Goal: Transaction & Acquisition: Book appointment/travel/reservation

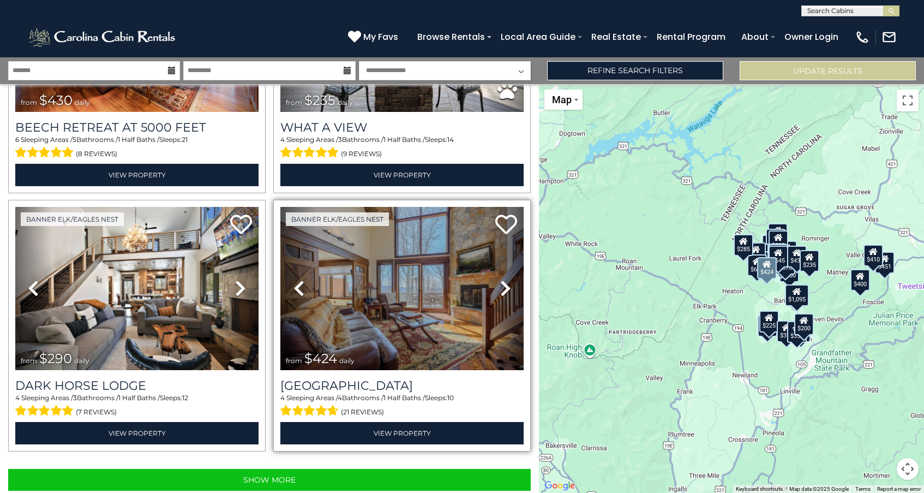
scroll to position [3534, 0]
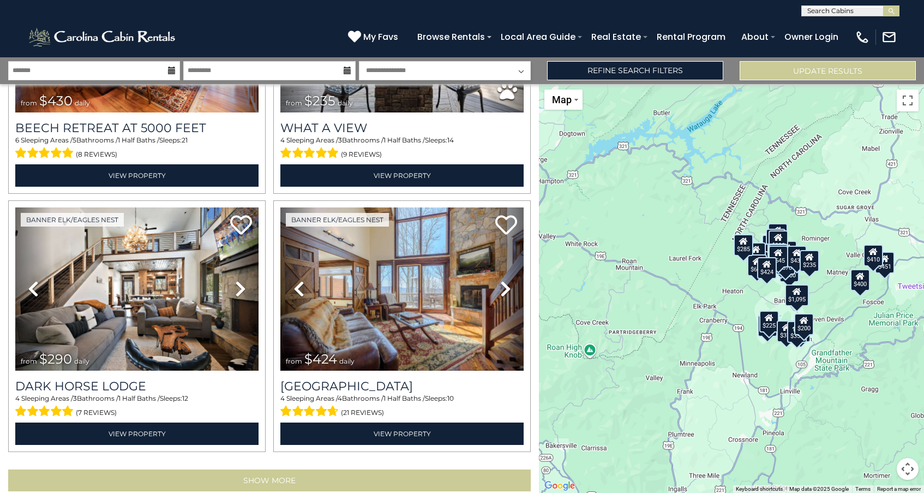
click at [277, 469] on button "Show More" at bounding box center [269, 480] width 523 height 22
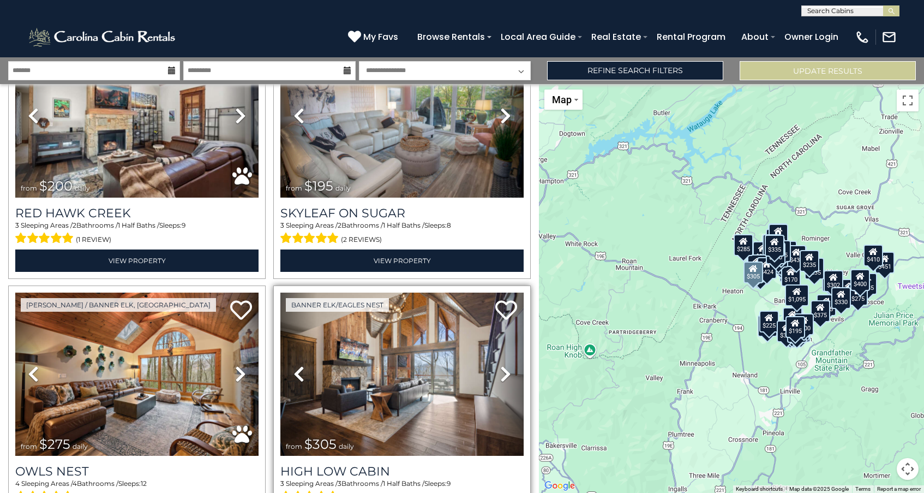
scroll to position [5003, 0]
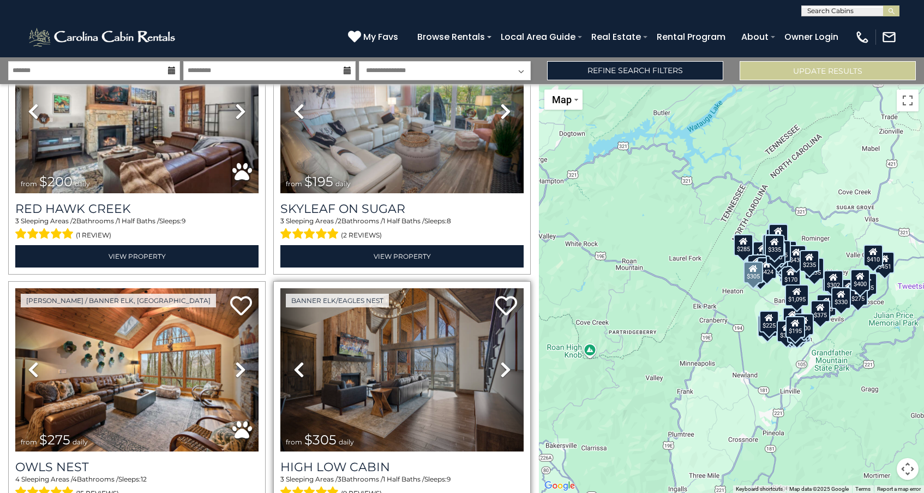
click at [393, 365] on img at bounding box center [401, 369] width 243 height 163
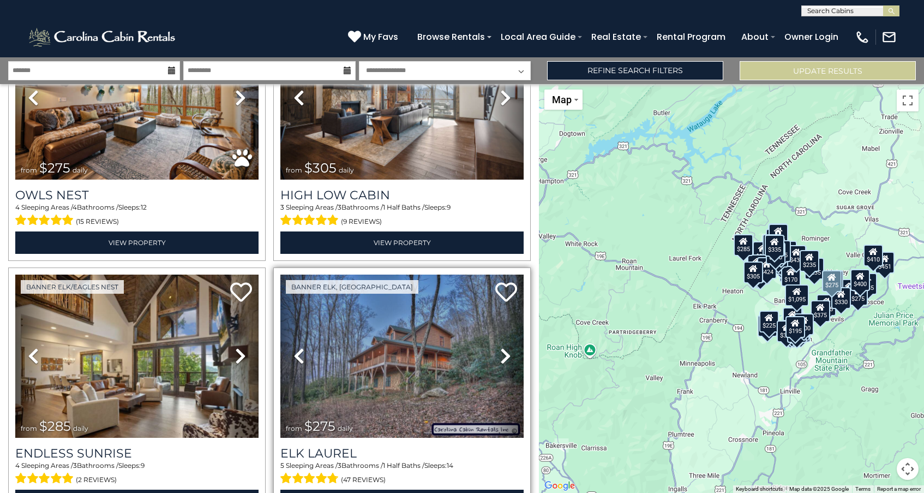
scroll to position [5279, 0]
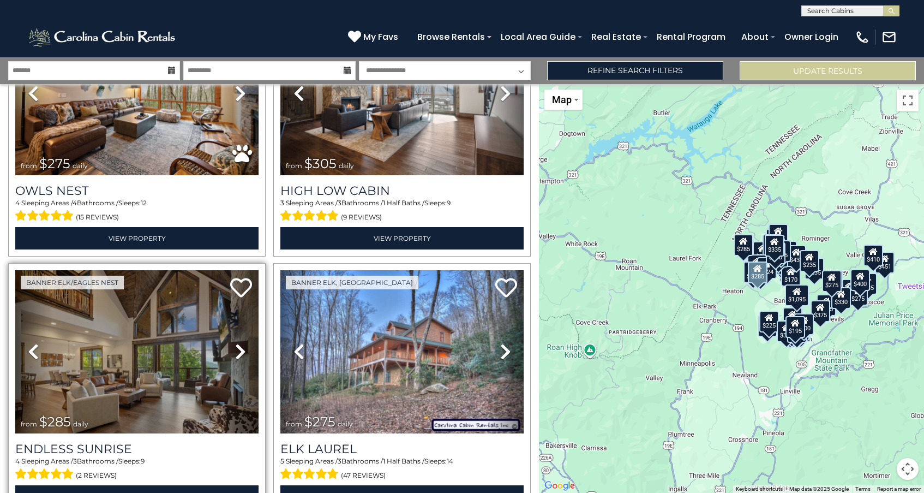
click at [167, 312] on img at bounding box center [136, 351] width 243 height 163
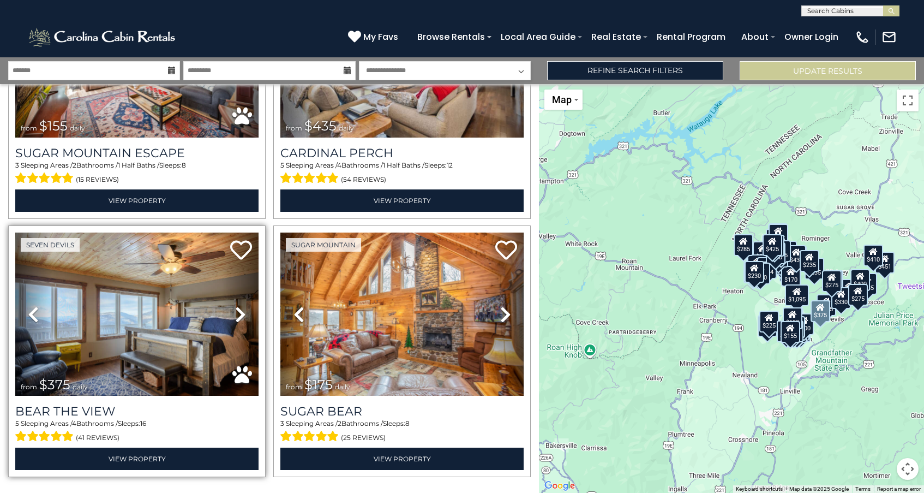
scroll to position [7381, 0]
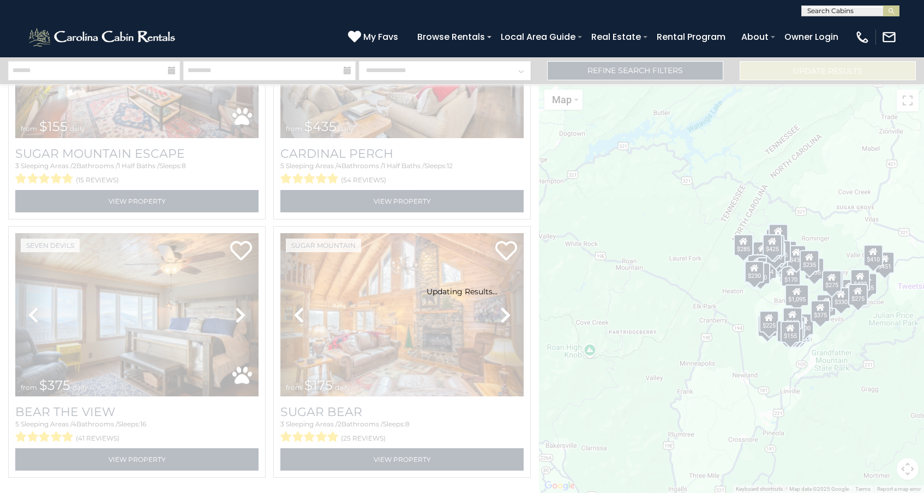
scroll to position [7365, 0]
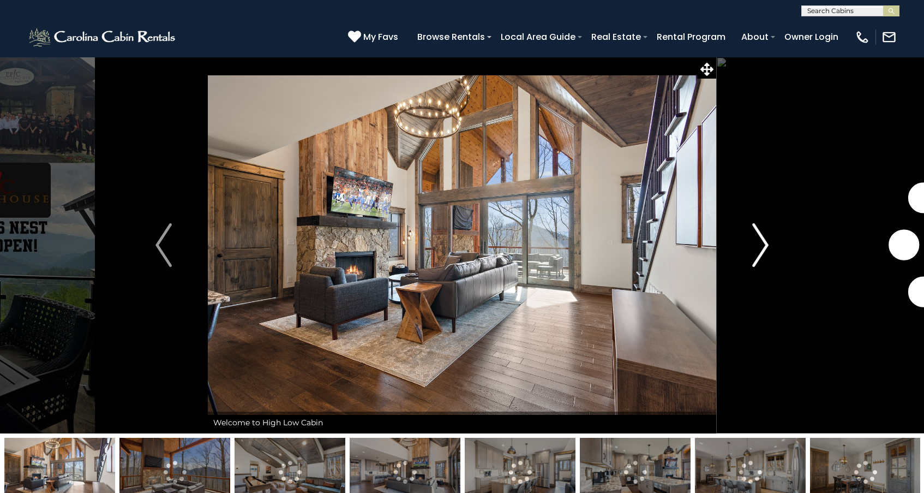
click at [764, 244] on img "Next" at bounding box center [760, 245] width 16 height 44
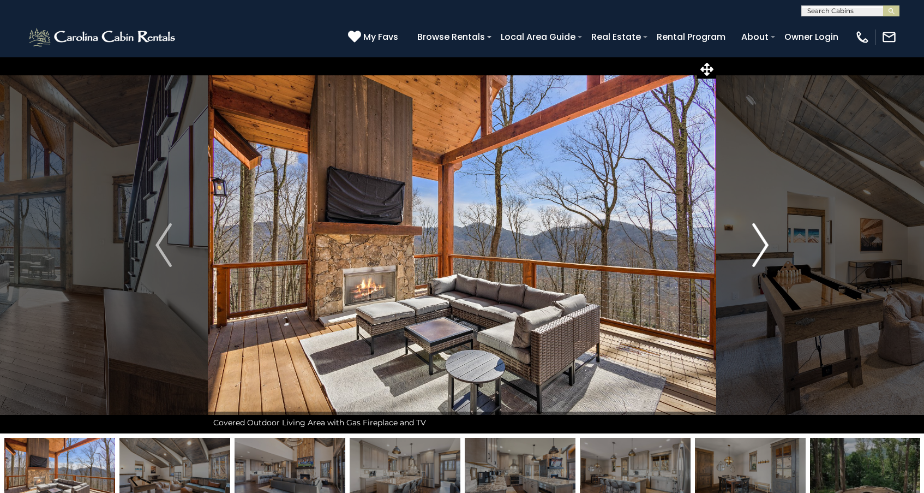
click at [764, 244] on img "Next" at bounding box center [760, 245] width 16 height 44
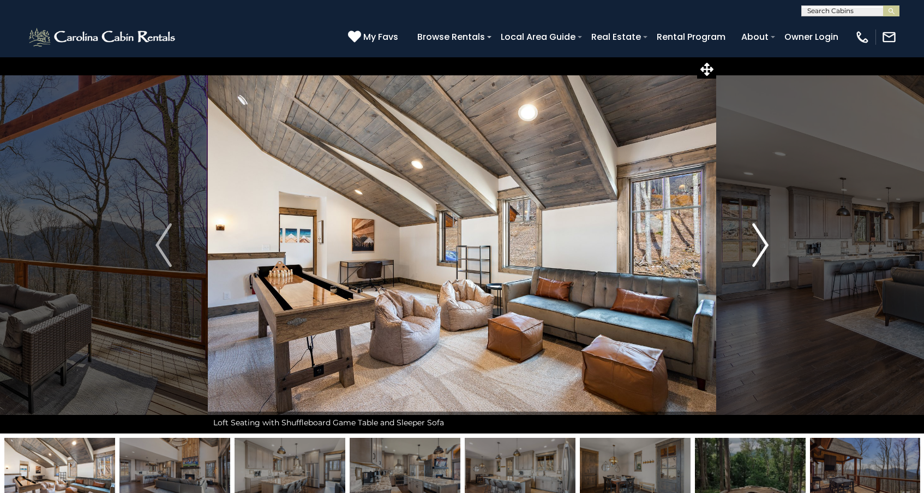
click at [764, 244] on img "Next" at bounding box center [760, 245] width 16 height 44
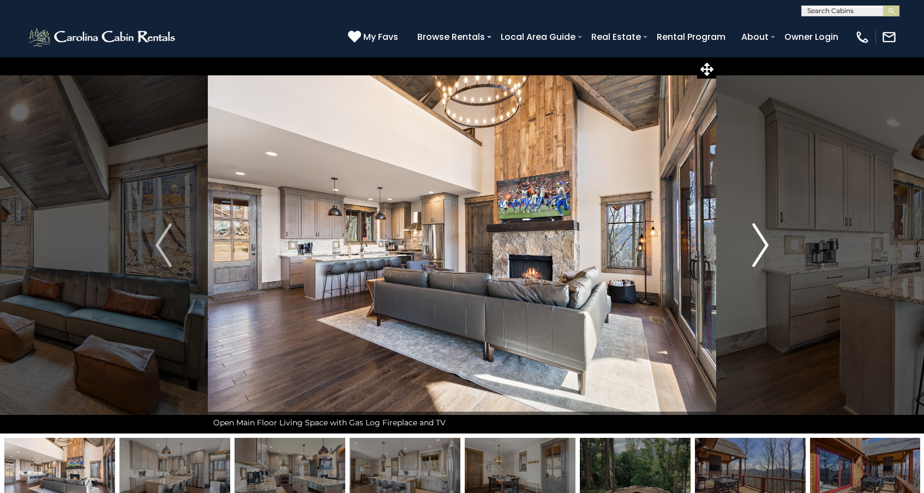
click at [764, 244] on img "Next" at bounding box center [760, 245] width 16 height 44
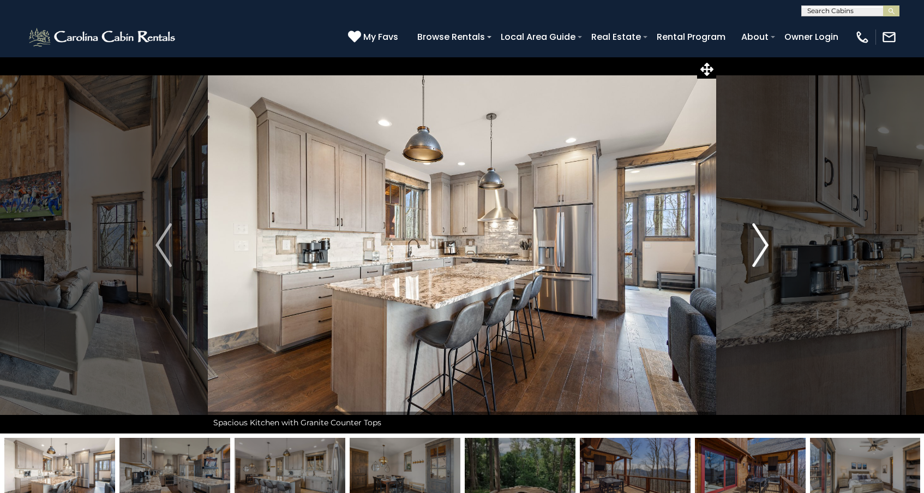
click at [764, 244] on img "Next" at bounding box center [760, 245] width 16 height 44
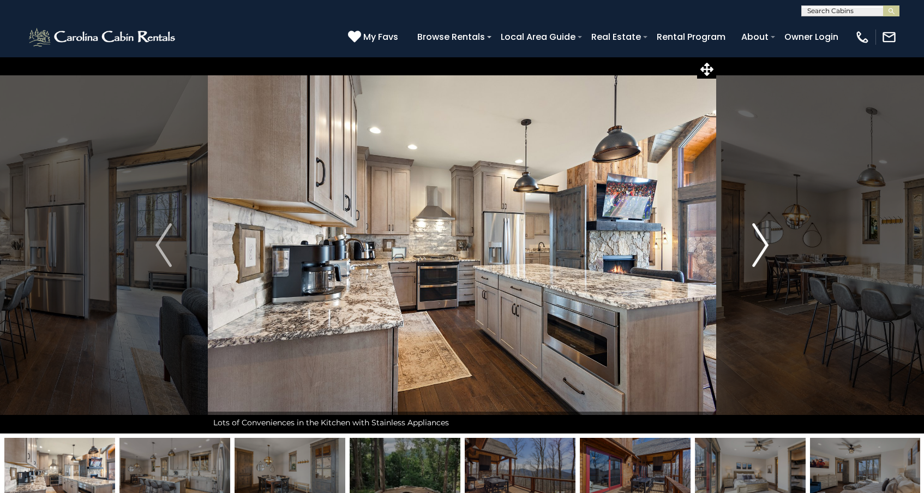
click at [764, 244] on img "Next" at bounding box center [760, 245] width 16 height 44
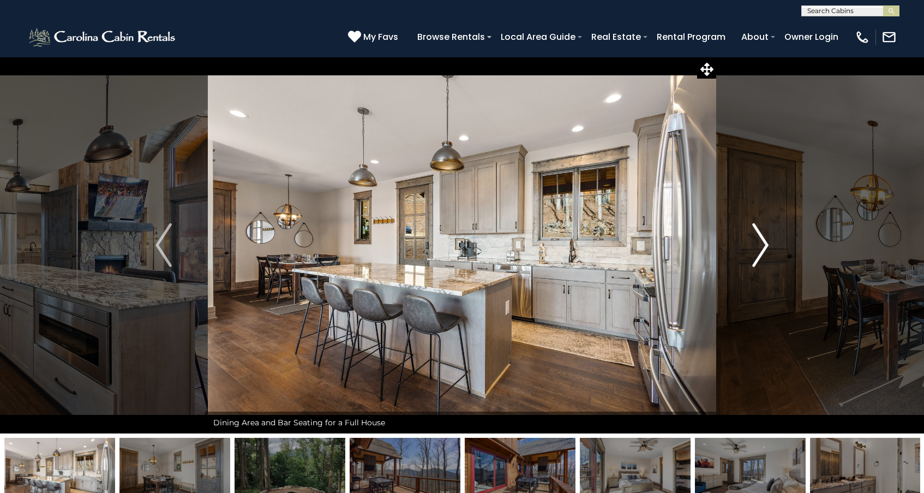
click at [764, 244] on img "Next" at bounding box center [760, 245] width 16 height 44
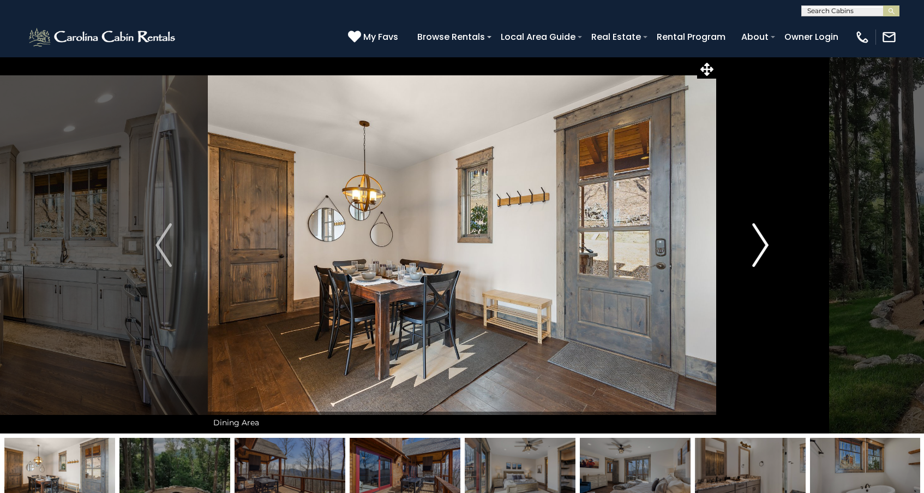
click at [764, 244] on img "Next" at bounding box center [760, 245] width 16 height 44
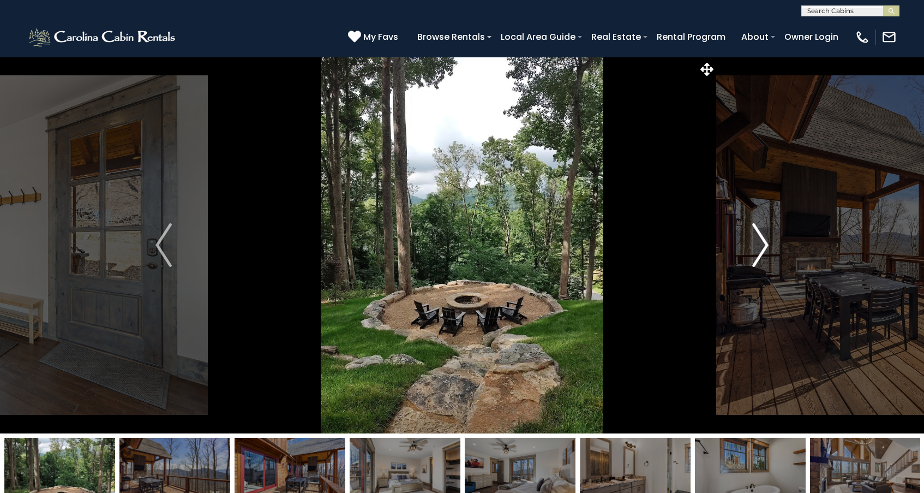
click at [764, 244] on img "Next" at bounding box center [760, 245] width 16 height 44
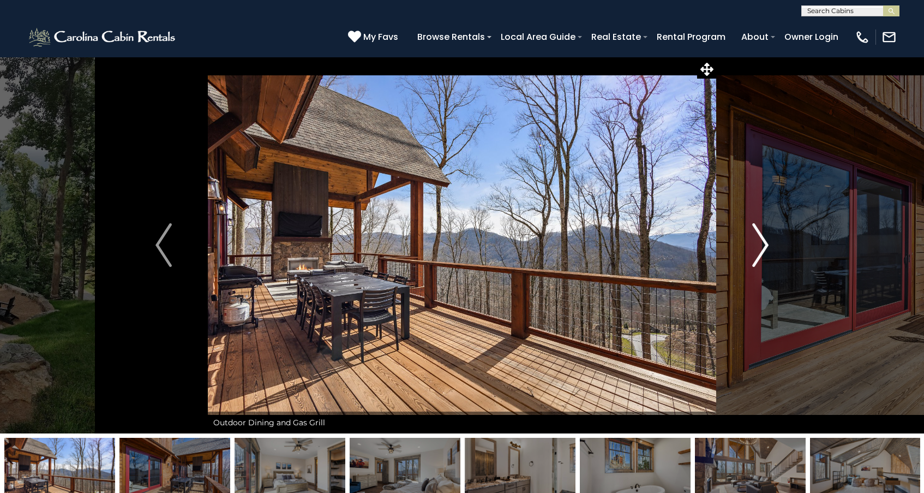
click at [764, 244] on img "Next" at bounding box center [760, 245] width 16 height 44
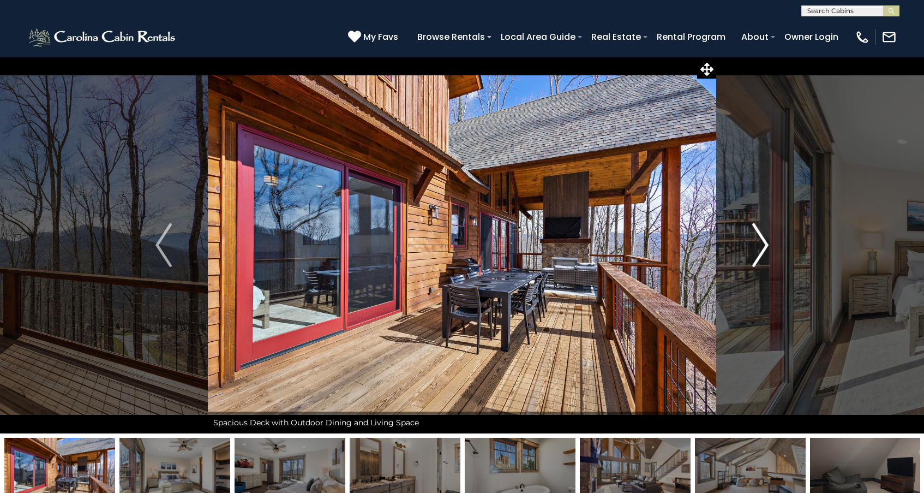
click at [764, 244] on img "Next" at bounding box center [760, 245] width 16 height 44
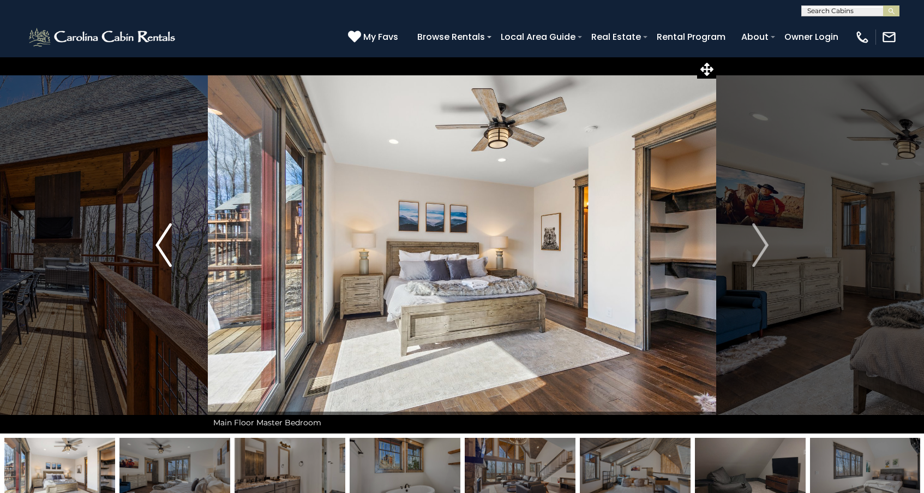
click at [165, 246] on img "Previous" at bounding box center [164, 245] width 16 height 44
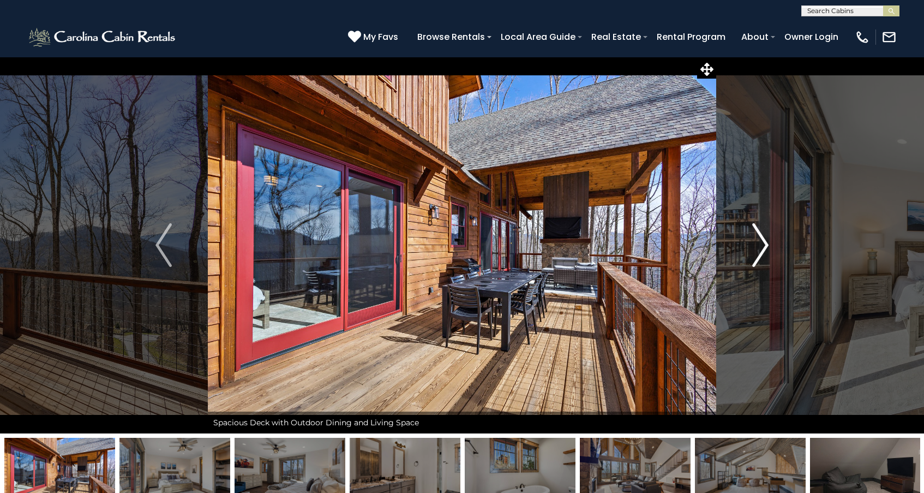
click at [763, 240] on img "Next" at bounding box center [760, 245] width 16 height 44
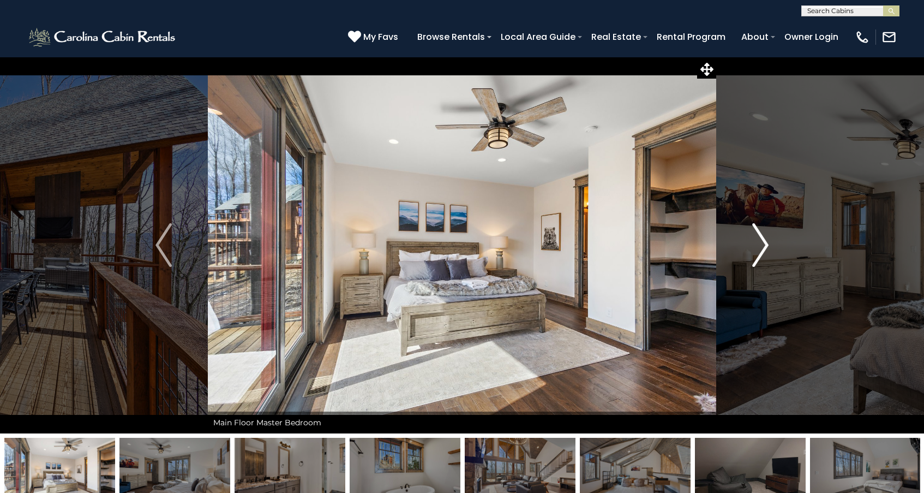
click at [763, 240] on img "Next" at bounding box center [760, 245] width 16 height 44
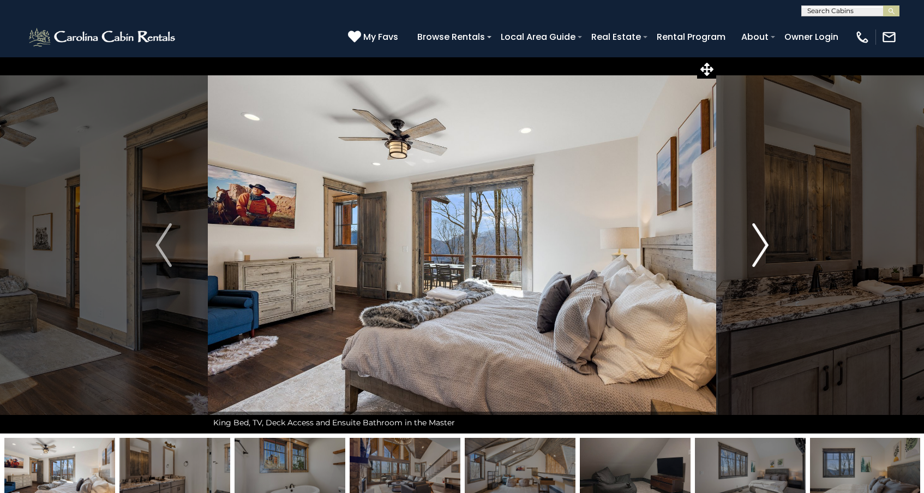
click at [763, 240] on img "Next" at bounding box center [760, 245] width 16 height 44
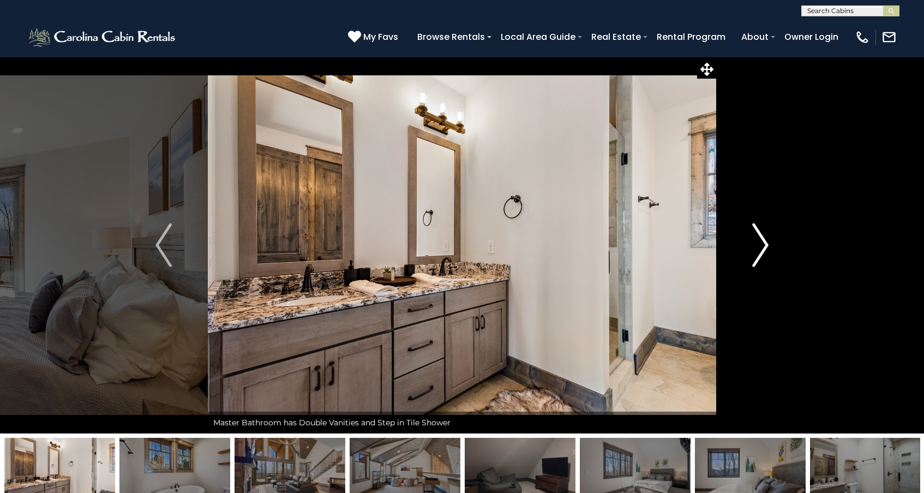
click at [763, 240] on img "Next" at bounding box center [760, 245] width 16 height 44
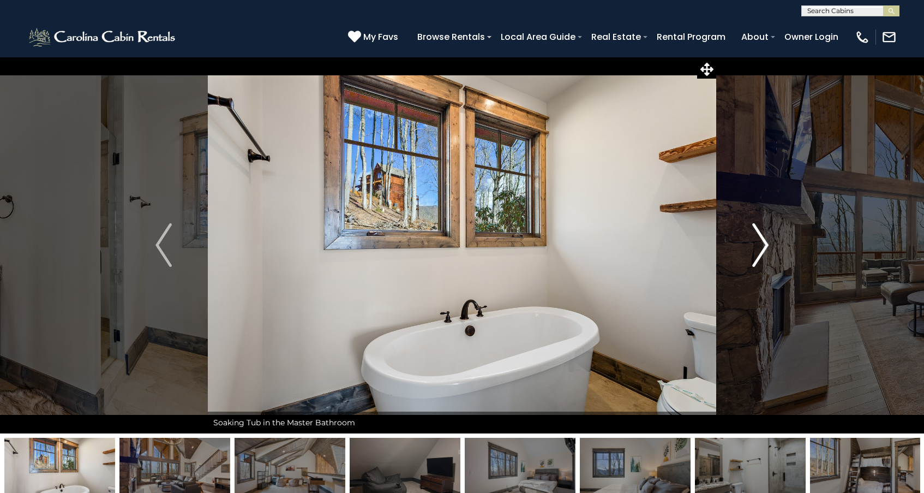
click at [763, 240] on img "Next" at bounding box center [760, 245] width 16 height 44
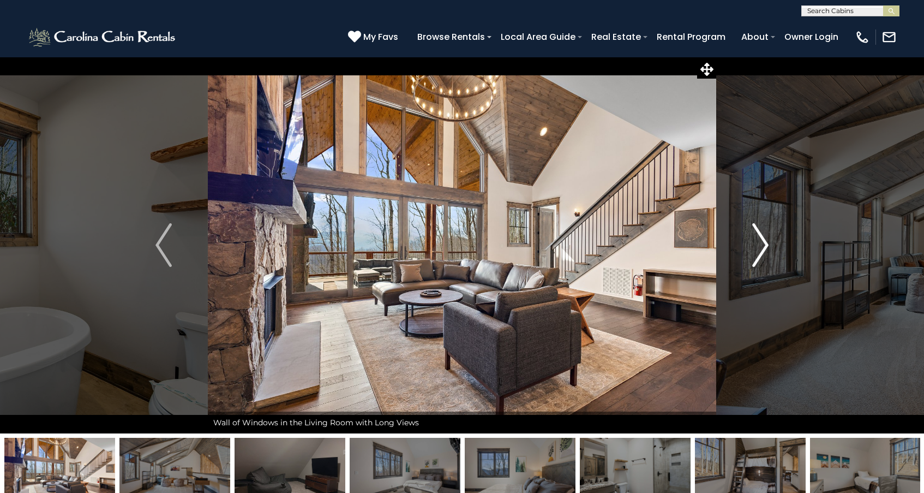
click at [763, 240] on img "Next" at bounding box center [760, 245] width 16 height 44
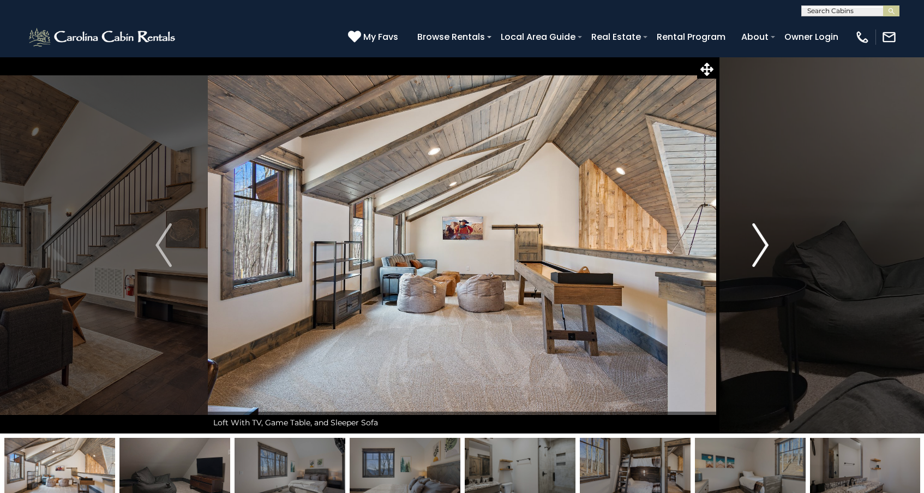
click at [763, 240] on img "Next" at bounding box center [760, 245] width 16 height 44
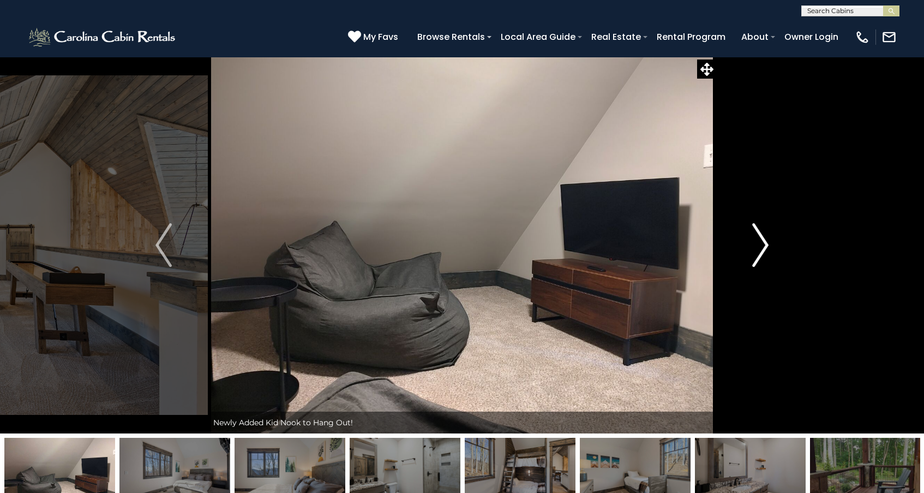
click at [763, 240] on img "Next" at bounding box center [760, 245] width 16 height 44
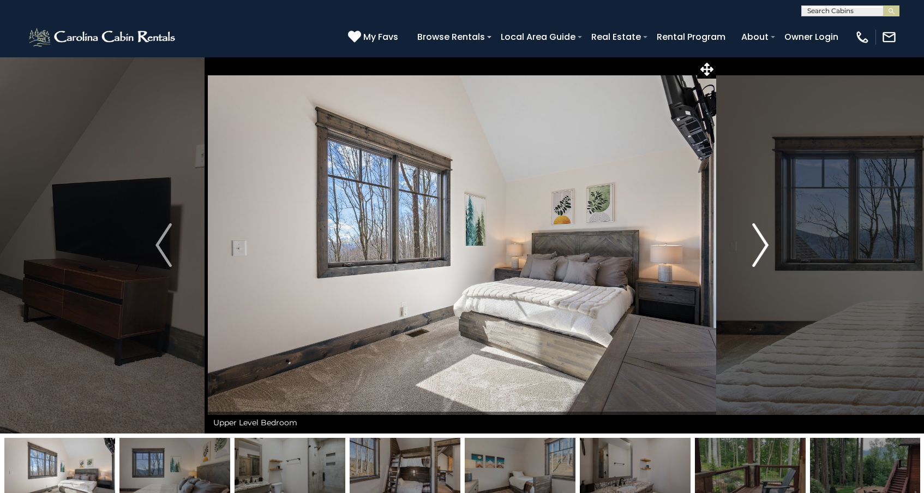
click at [763, 240] on img "Next" at bounding box center [760, 245] width 16 height 44
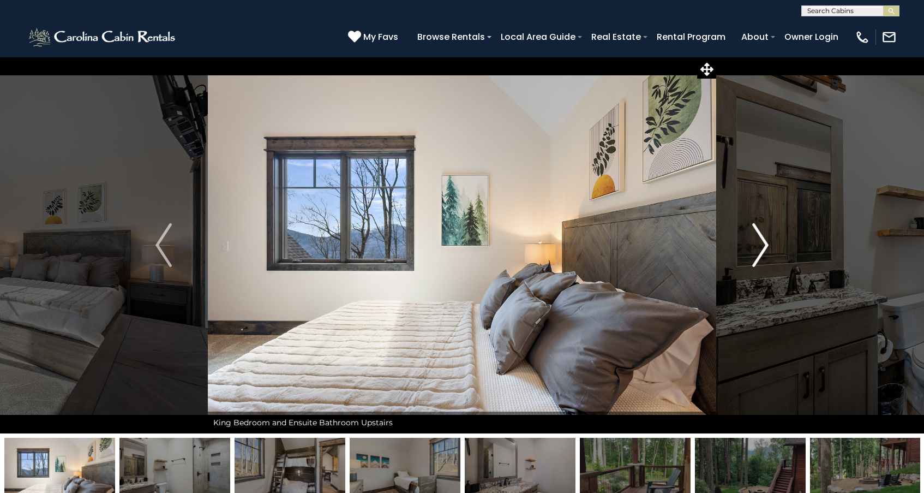
click at [763, 240] on img "Next" at bounding box center [760, 245] width 16 height 44
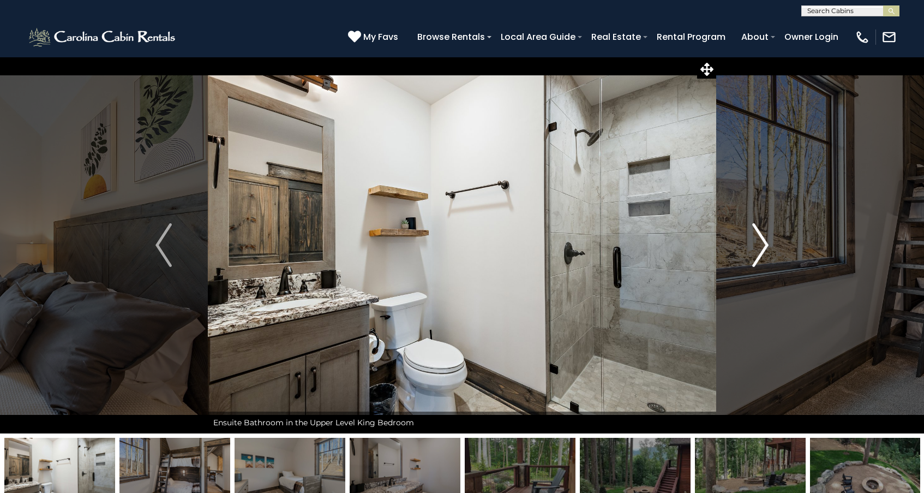
click at [763, 240] on img "Next" at bounding box center [760, 245] width 16 height 44
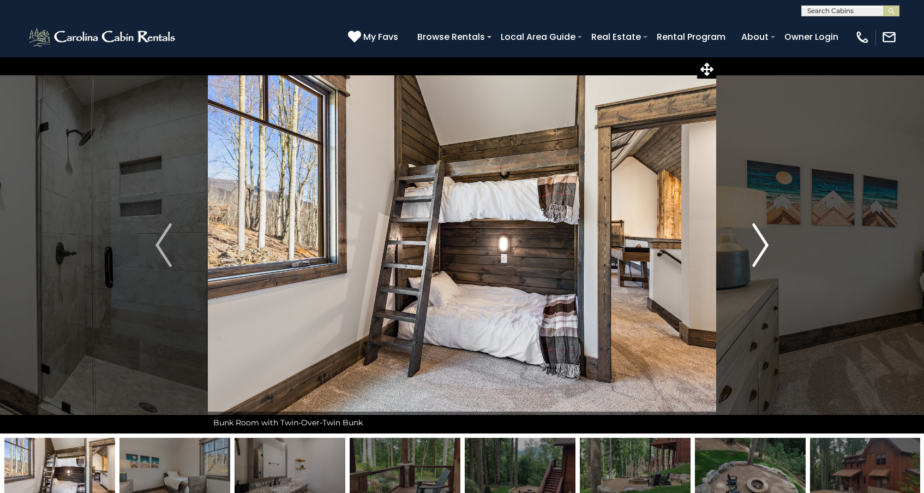
click at [763, 240] on img "Next" at bounding box center [760, 245] width 16 height 44
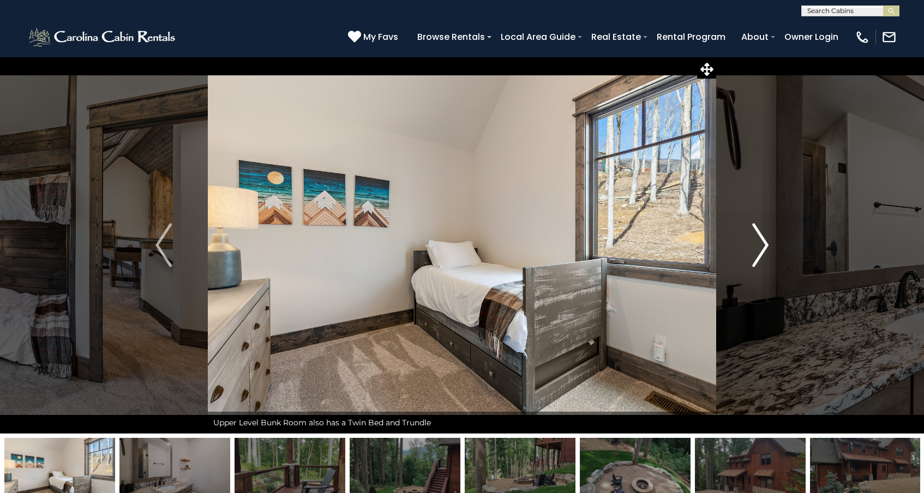
click at [763, 240] on img "Next" at bounding box center [760, 245] width 16 height 44
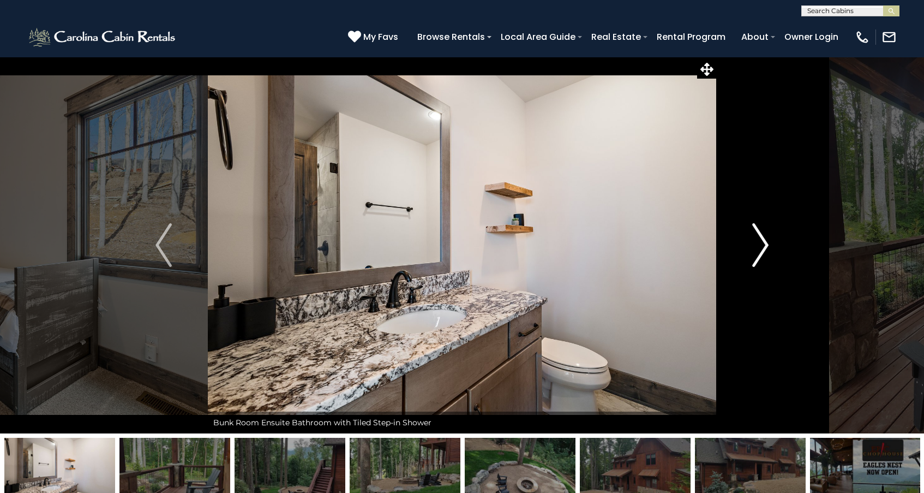
click at [763, 240] on img "Next" at bounding box center [760, 245] width 16 height 44
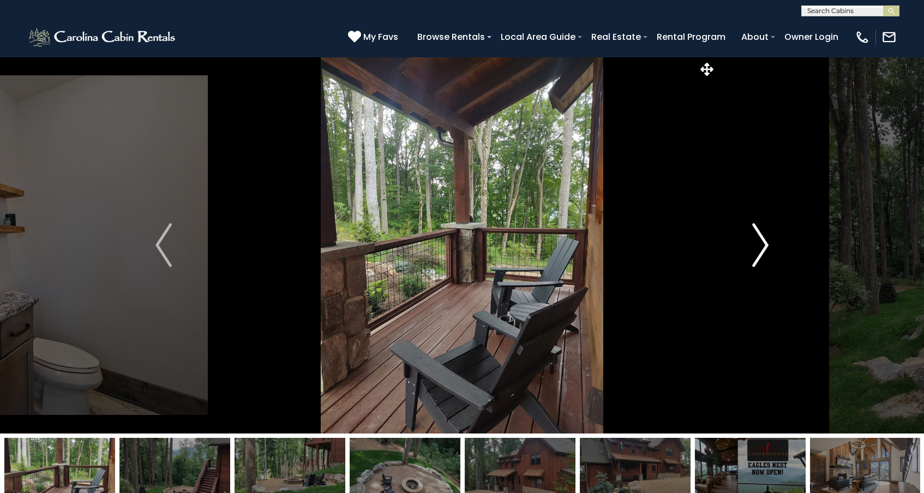
click at [763, 240] on img "Next" at bounding box center [760, 245] width 16 height 44
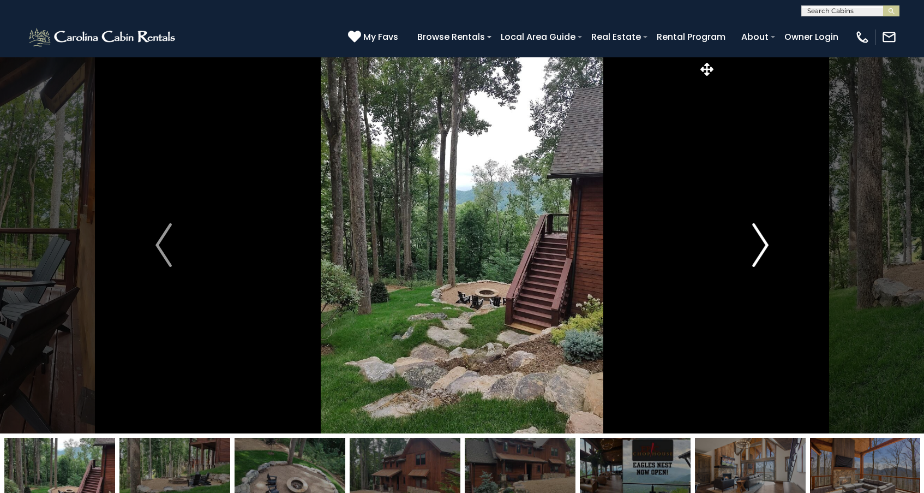
click at [763, 240] on img "Next" at bounding box center [760, 245] width 16 height 44
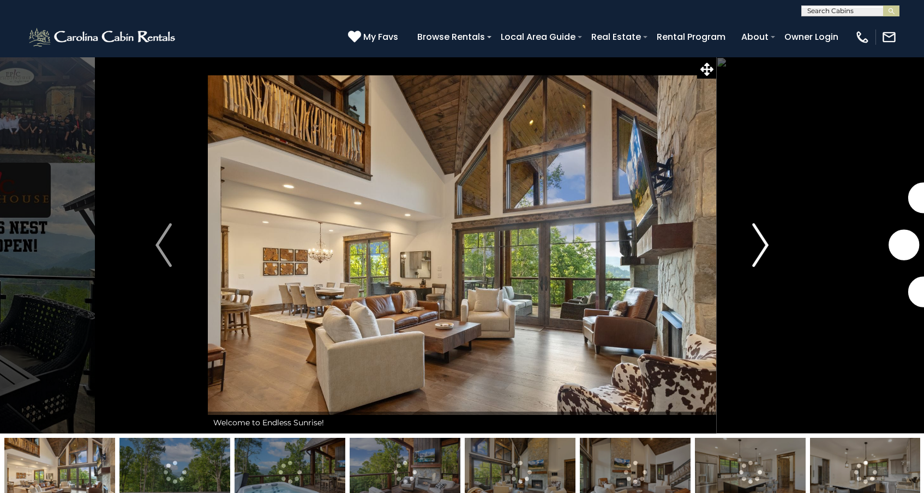
click at [762, 246] on img "Next" at bounding box center [760, 245] width 16 height 44
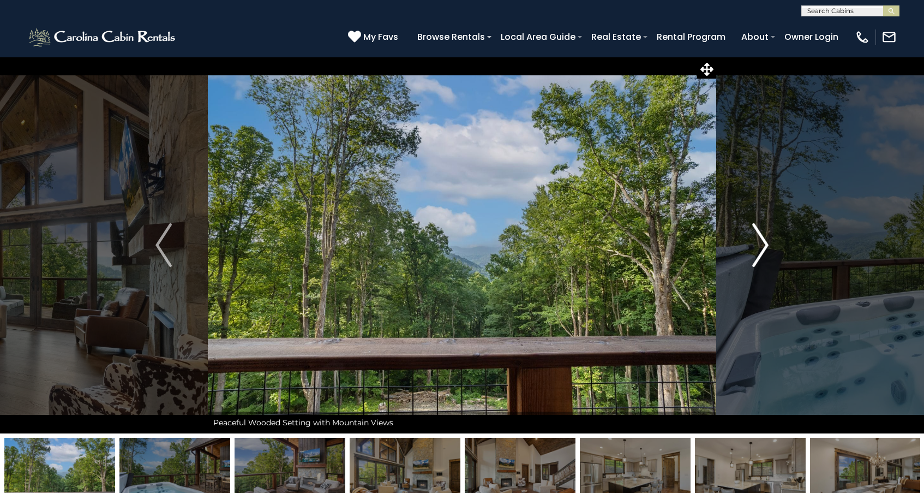
click at [762, 246] on img "Next" at bounding box center [760, 245] width 16 height 44
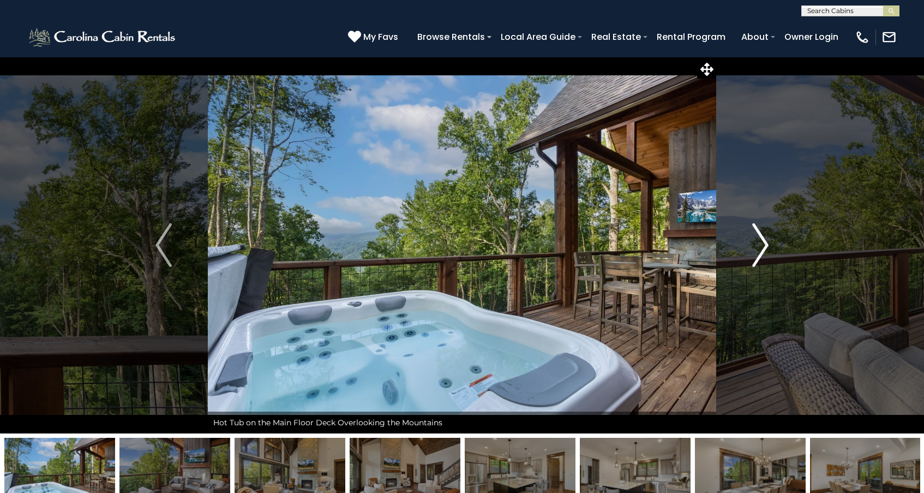
click at [762, 246] on img "Next" at bounding box center [760, 245] width 16 height 44
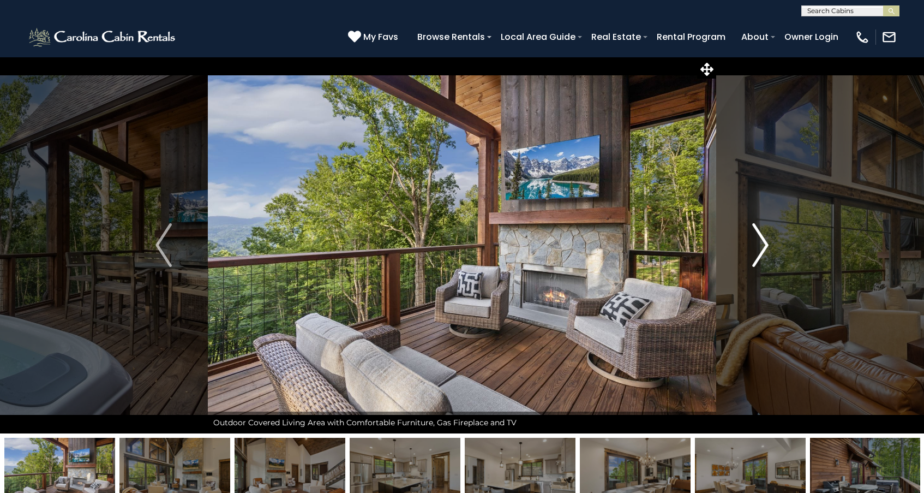
click at [762, 246] on img "Next" at bounding box center [760, 245] width 16 height 44
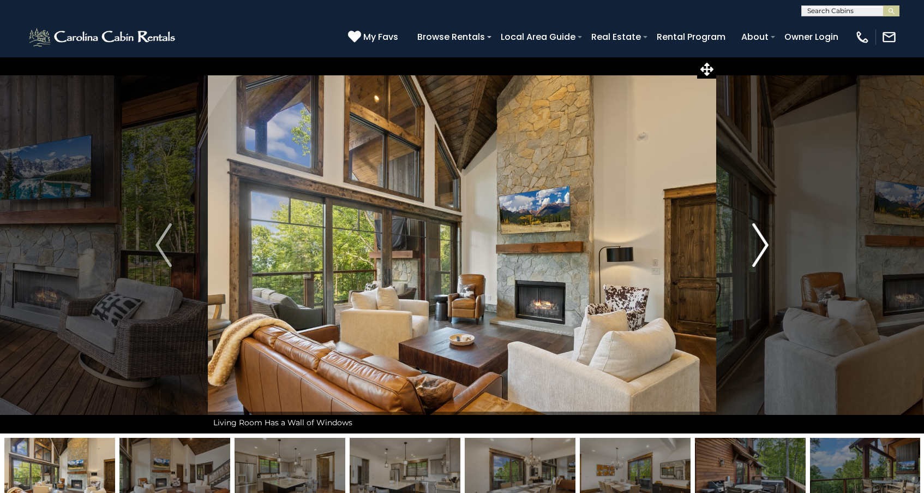
click at [763, 246] on img "Next" at bounding box center [760, 245] width 16 height 44
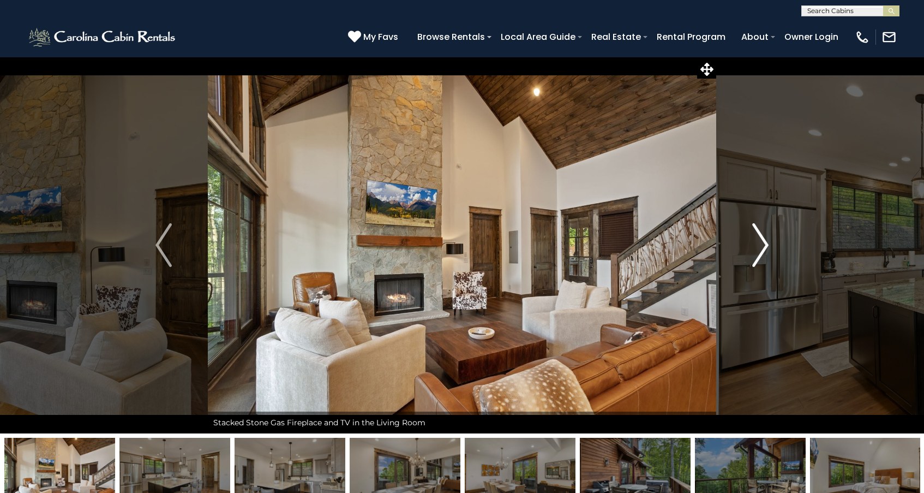
click at [763, 246] on img "Next" at bounding box center [760, 245] width 16 height 44
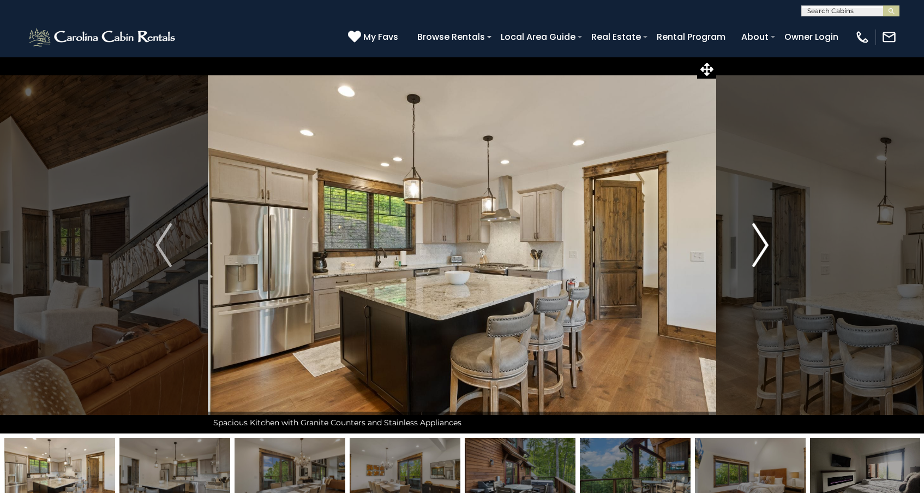
click at [763, 246] on img "Next" at bounding box center [760, 245] width 16 height 44
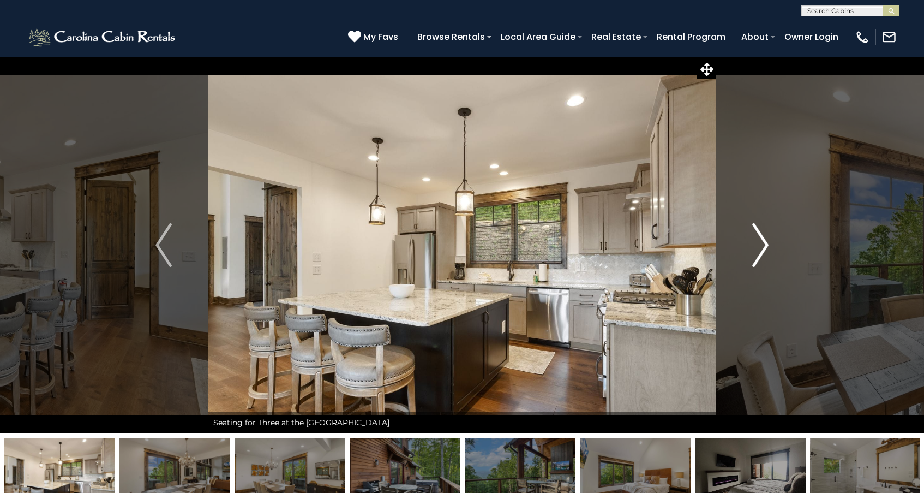
click at [763, 246] on img "Next" at bounding box center [760, 245] width 16 height 44
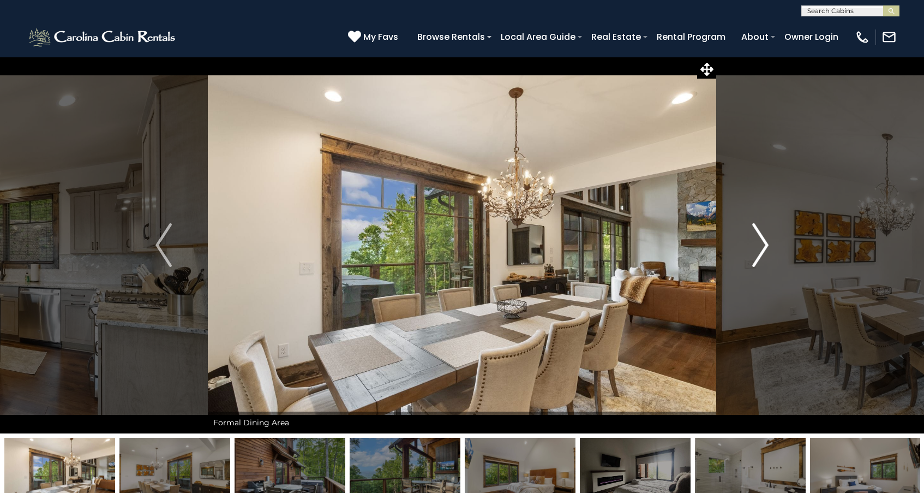
click at [763, 246] on img "Next" at bounding box center [760, 245] width 16 height 44
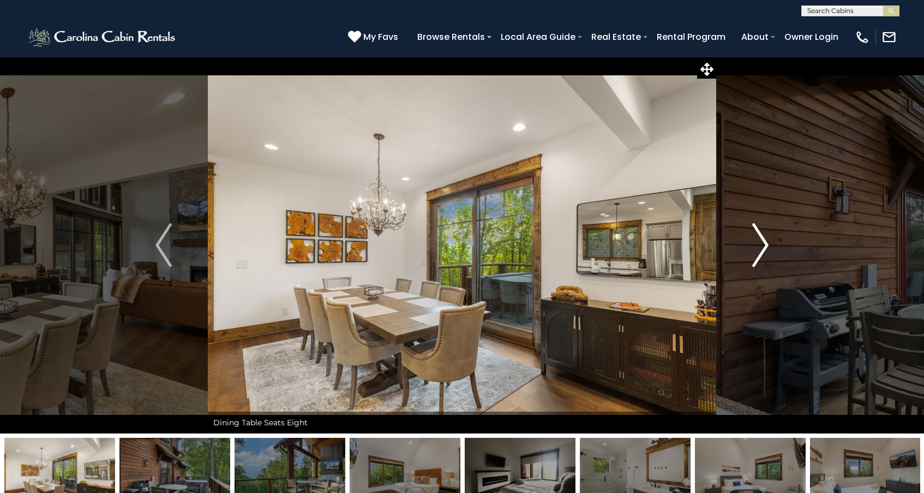
click at [763, 246] on img "Next" at bounding box center [760, 245] width 16 height 44
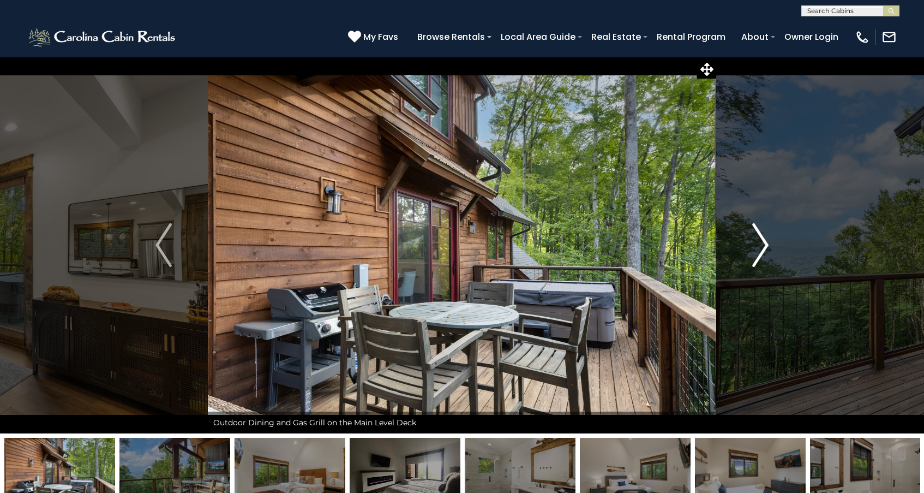
click at [763, 246] on img "Next" at bounding box center [760, 245] width 16 height 44
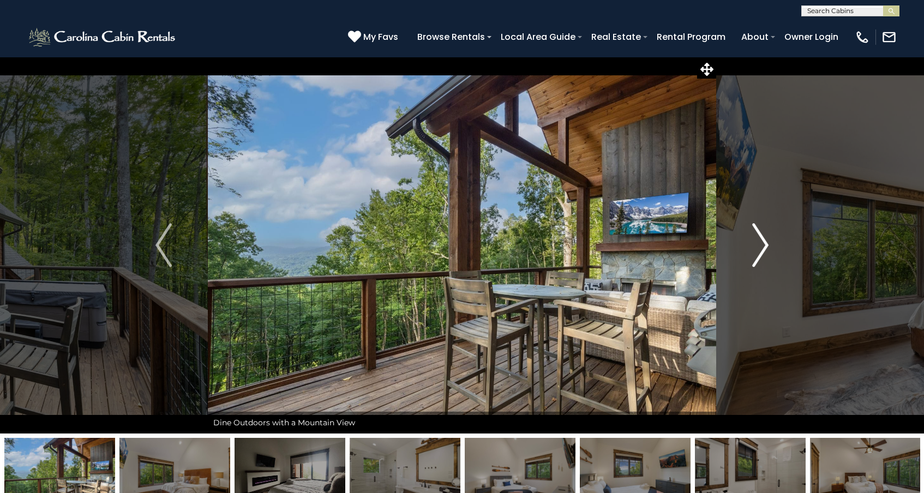
click at [763, 246] on img "Next" at bounding box center [760, 245] width 16 height 44
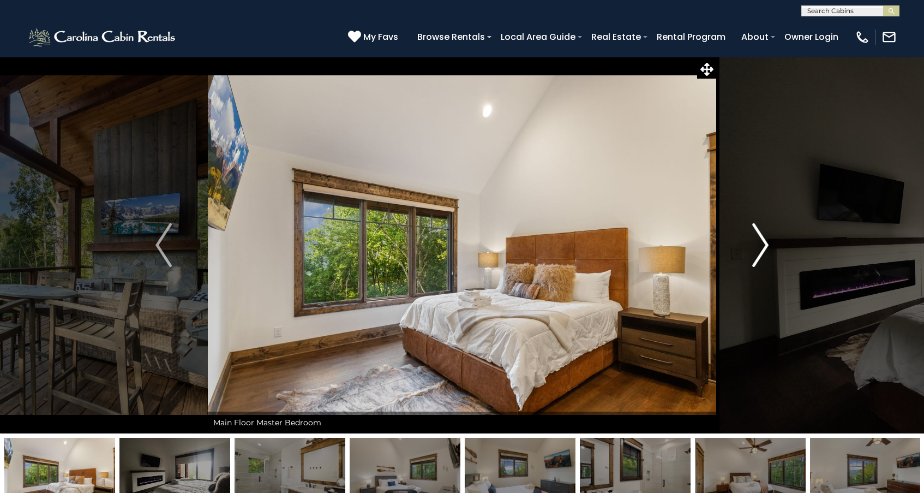
click at [763, 246] on img "Next" at bounding box center [760, 245] width 16 height 44
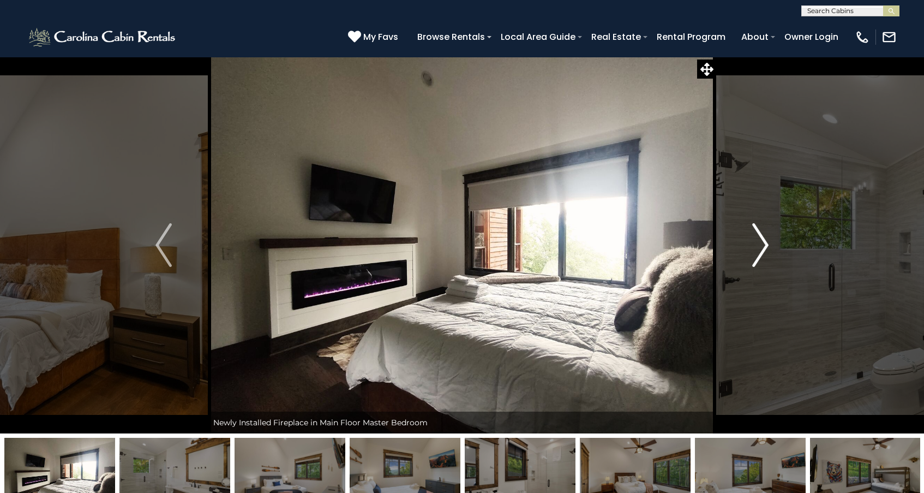
click at [763, 246] on img "Next" at bounding box center [760, 245] width 16 height 44
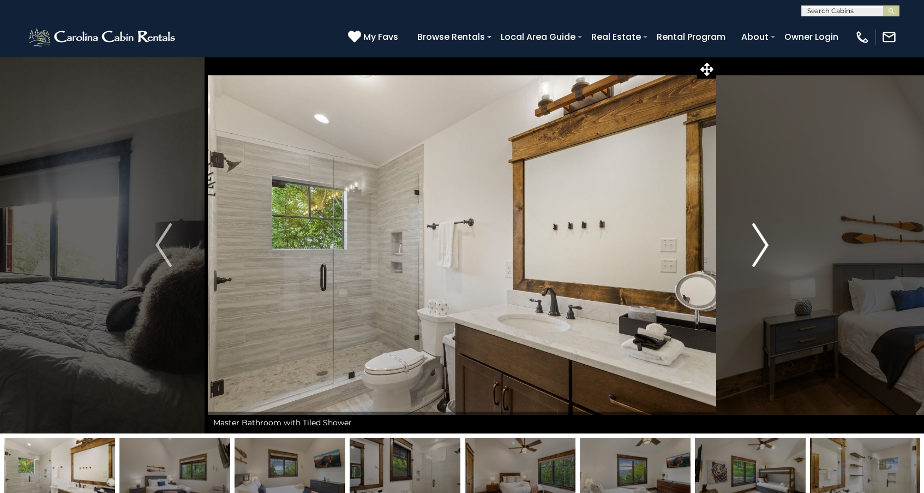
click at [763, 246] on img "Next" at bounding box center [760, 245] width 16 height 44
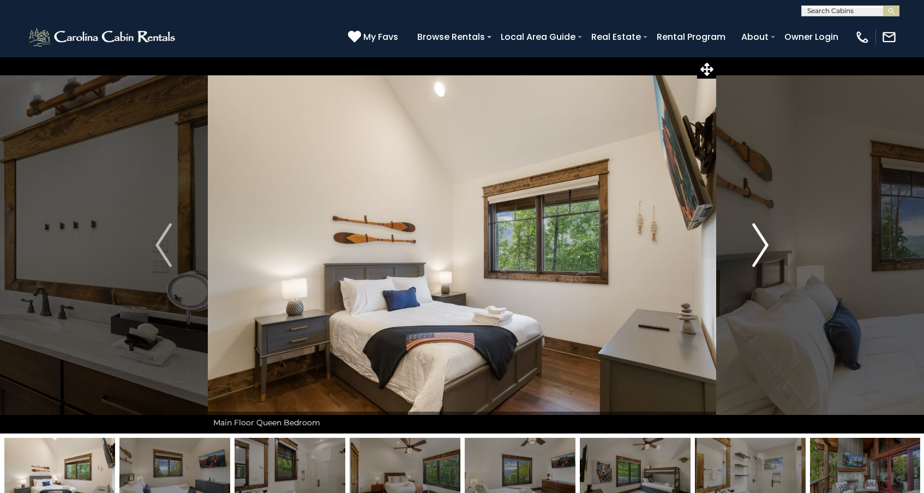
click at [763, 246] on img "Next" at bounding box center [760, 245] width 16 height 44
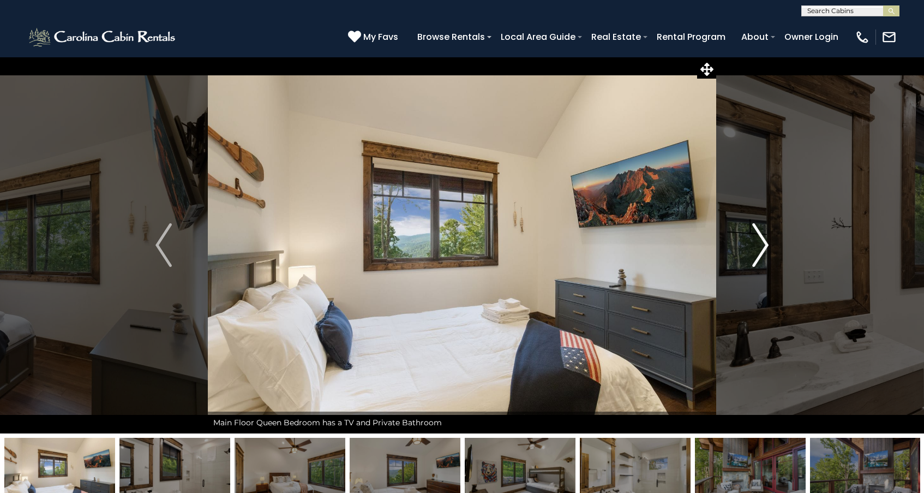
click at [763, 246] on img "Next" at bounding box center [760, 245] width 16 height 44
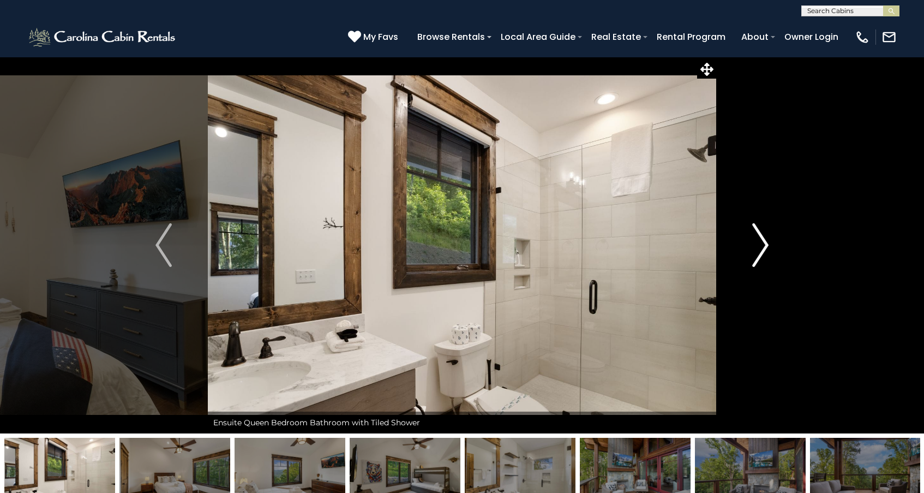
click at [763, 246] on img "Next" at bounding box center [760, 245] width 16 height 44
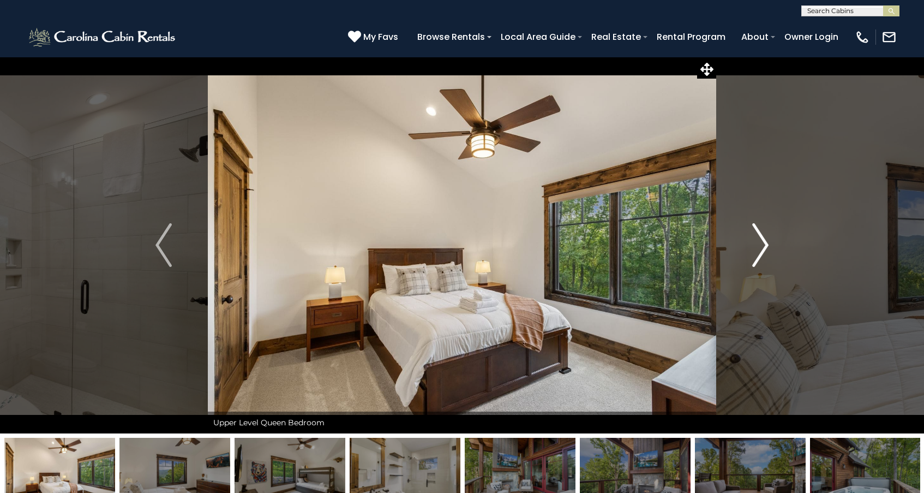
click at [763, 246] on img "Next" at bounding box center [760, 245] width 16 height 44
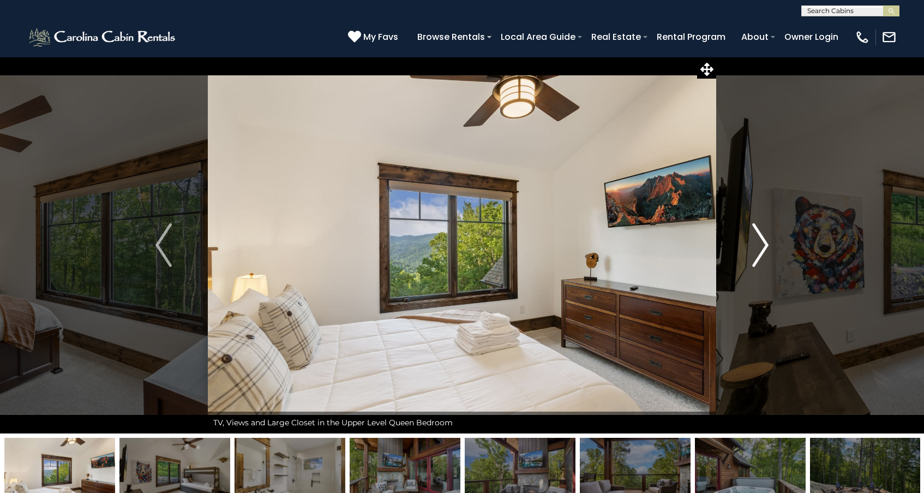
click at [763, 246] on img "Next" at bounding box center [760, 245] width 16 height 44
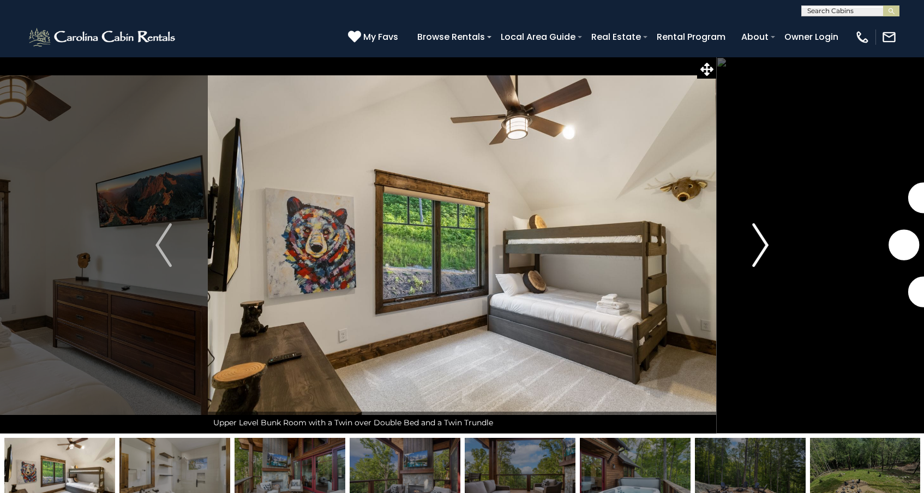
click at [763, 246] on img "Next" at bounding box center [760, 245] width 16 height 44
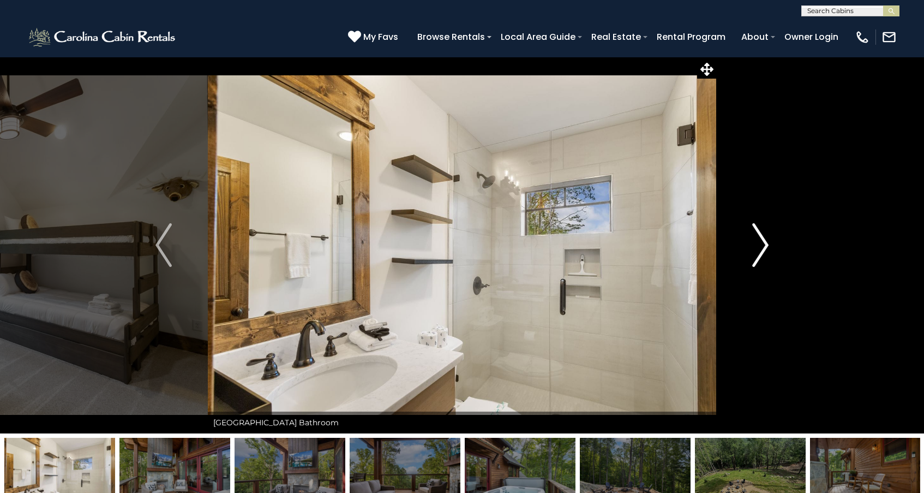
click at [763, 246] on img "Next" at bounding box center [760, 245] width 16 height 44
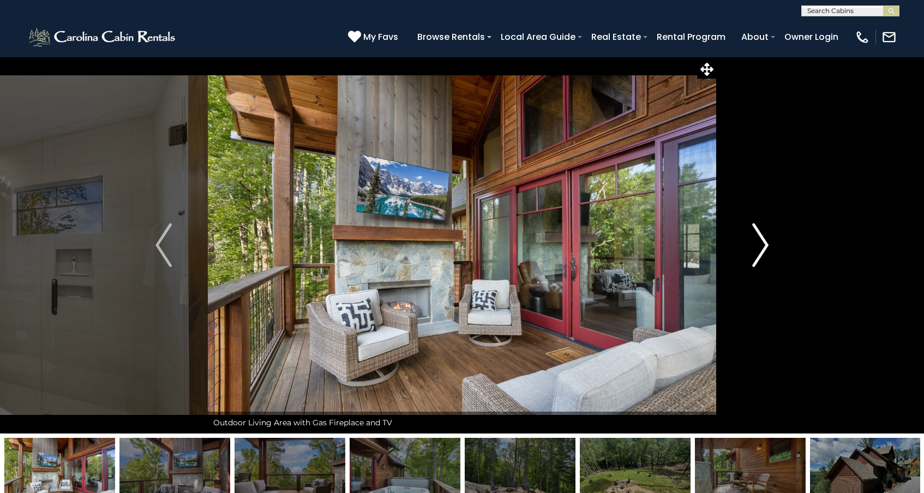
click at [763, 246] on img "Next" at bounding box center [760, 245] width 16 height 44
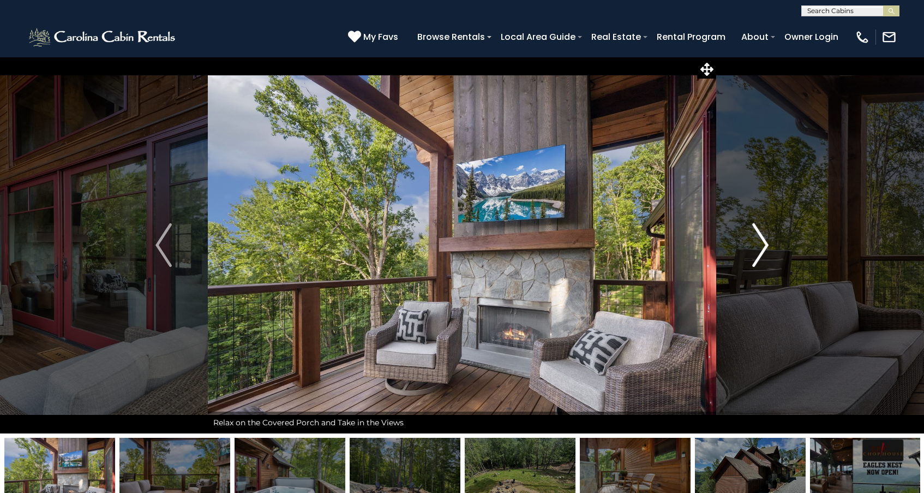
click at [763, 246] on img "Next" at bounding box center [760, 245] width 16 height 44
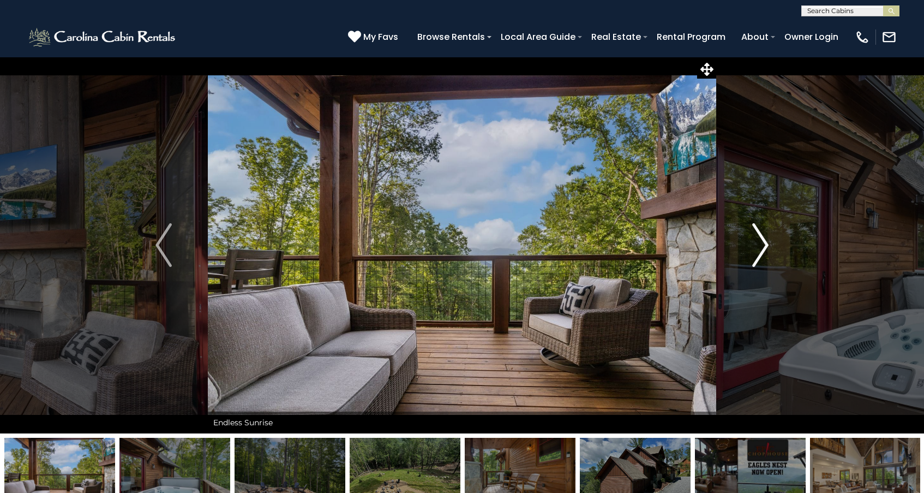
click at [763, 246] on img "Next" at bounding box center [760, 245] width 16 height 44
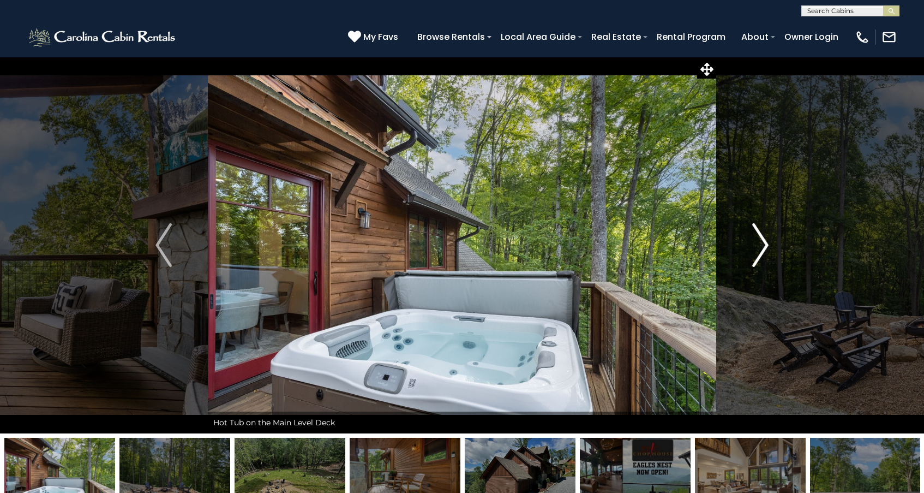
click at [763, 246] on img "Next" at bounding box center [760, 245] width 16 height 44
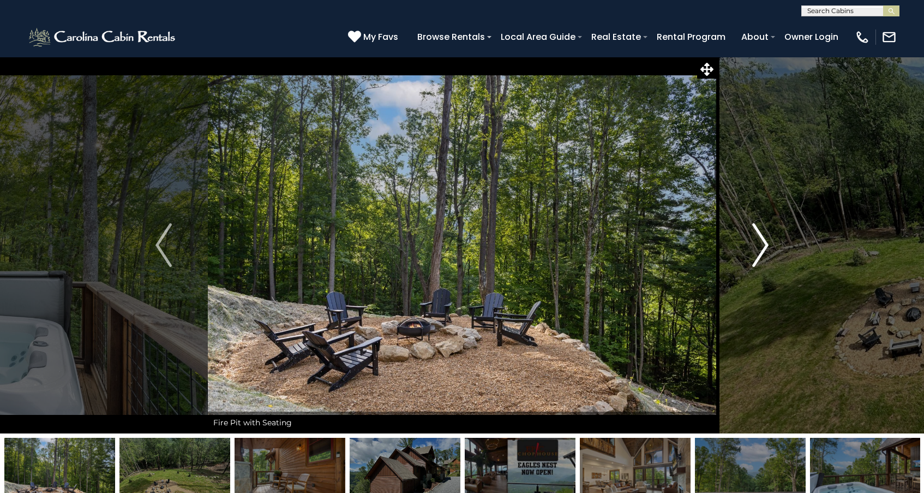
click at [763, 246] on img "Next" at bounding box center [760, 245] width 16 height 44
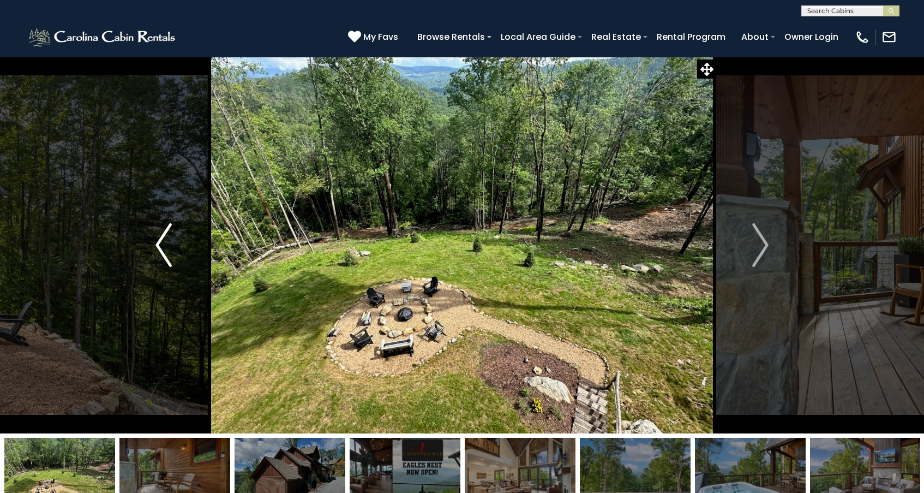
click at [163, 251] on img "Previous" at bounding box center [164, 245] width 16 height 44
